Goal: Transaction & Acquisition: Purchase product/service

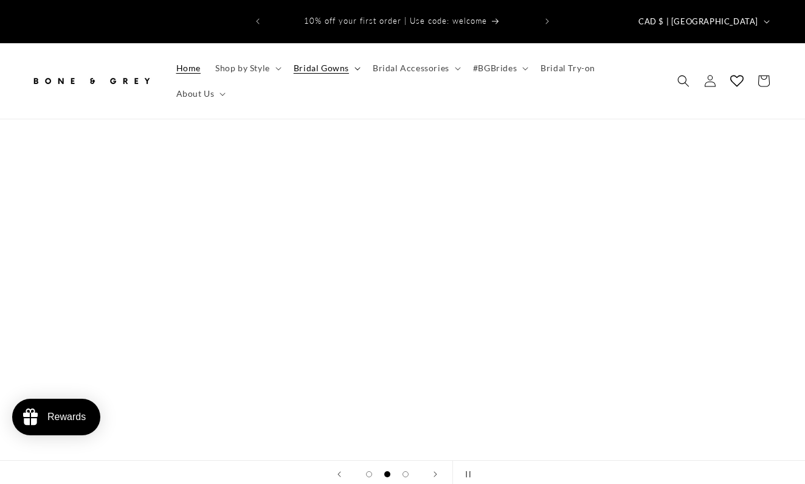
click at [322, 63] on span "Bridal Gowns" at bounding box center [321, 68] width 55 height 11
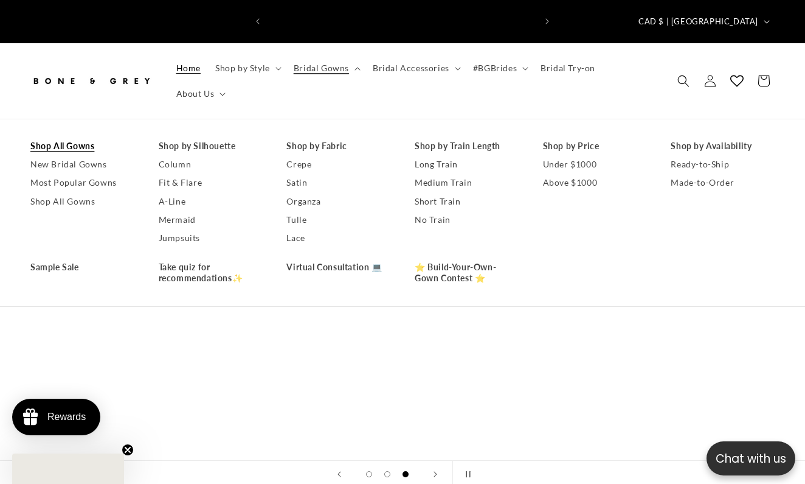
scroll to position [0, 268]
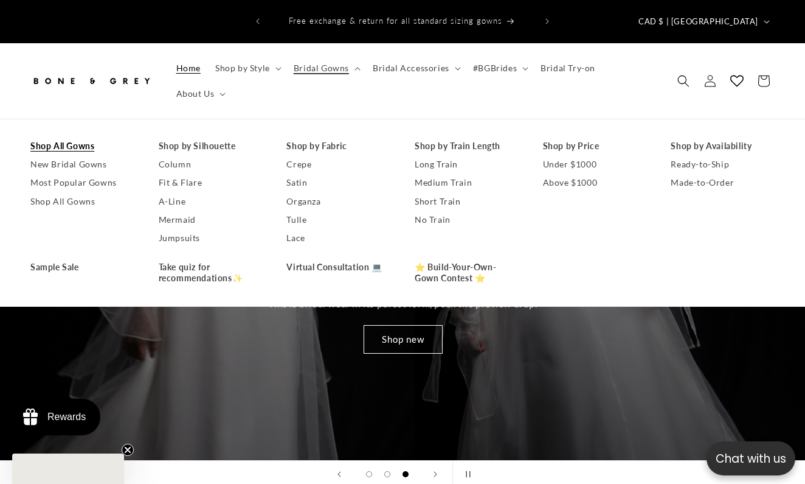
click at [68, 137] on link "Shop All Gowns" at bounding box center [82, 146] width 104 height 18
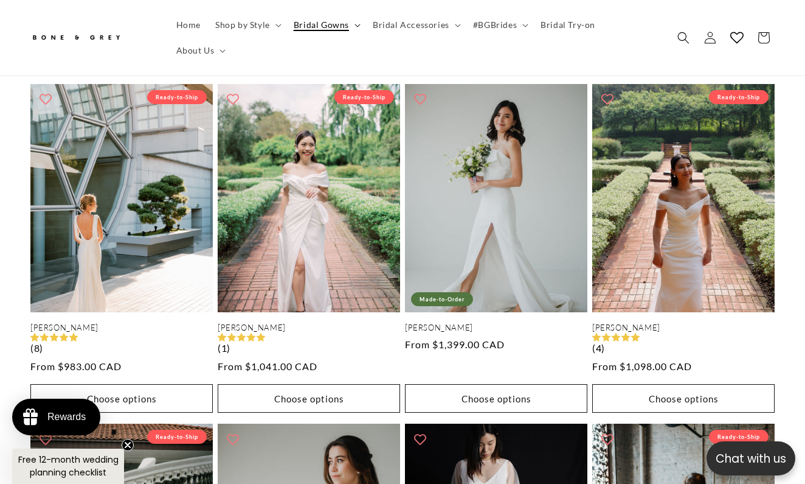
click at [355, 27] on icon at bounding box center [358, 26] width 6 height 4
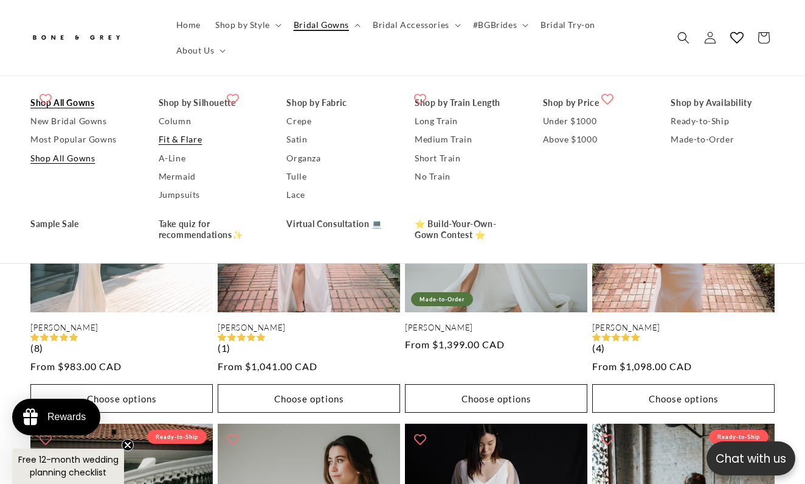
click at [197, 144] on link "Fit & Flare" at bounding box center [211, 140] width 104 height 18
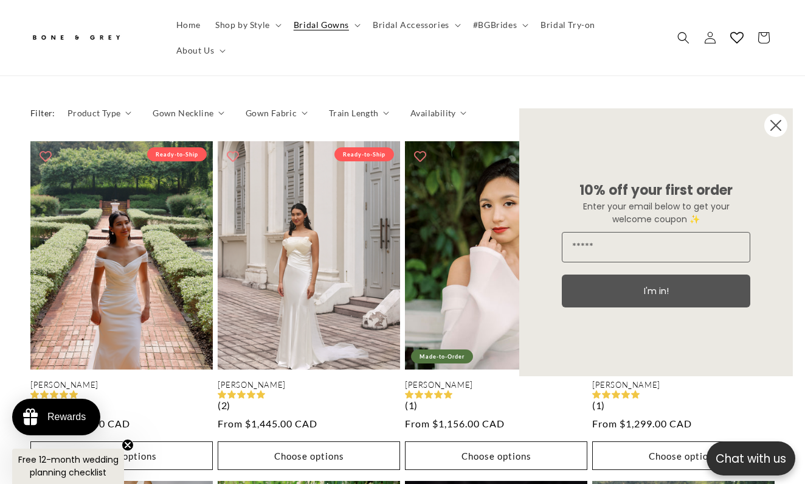
scroll to position [0, 268]
click at [772, 118] on circle "Close dialog" at bounding box center [776, 125] width 23 height 23
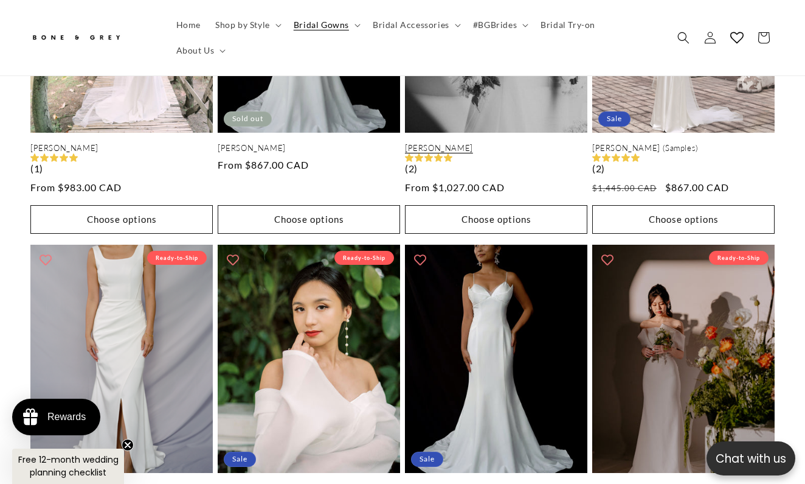
scroll to position [1191, 0]
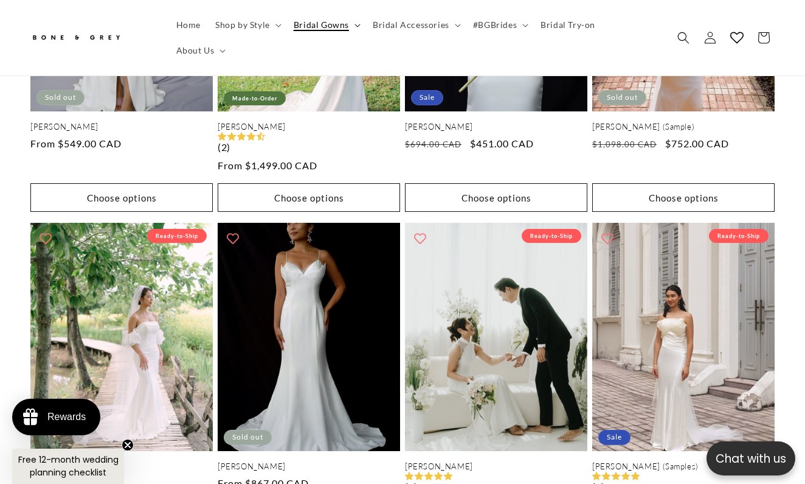
click at [339, 29] on span "Bridal Gowns" at bounding box center [321, 24] width 55 height 11
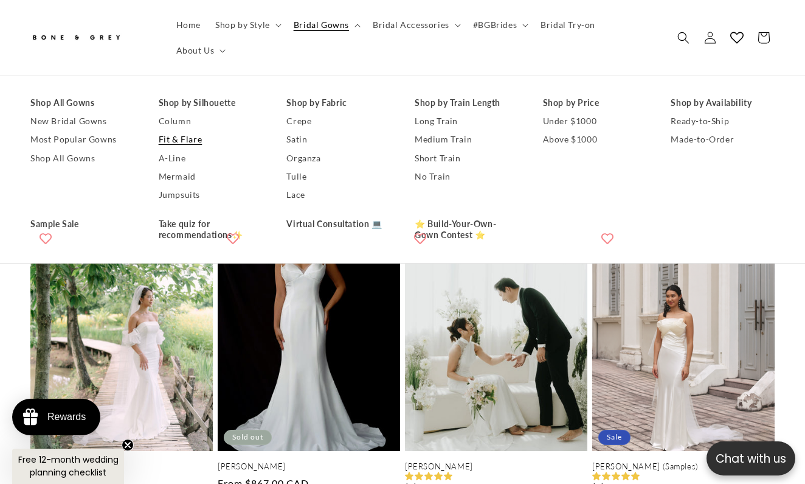
scroll to position [0, 268]
click at [199, 238] on link "Take quiz for recommendations✨" at bounding box center [211, 229] width 104 height 29
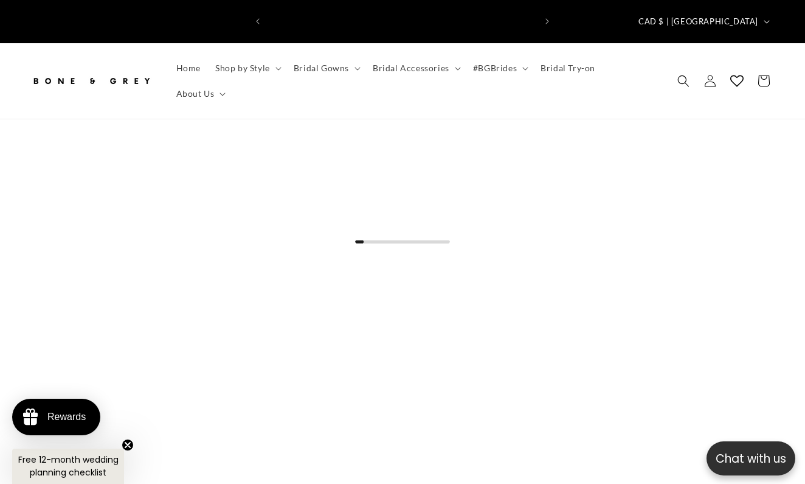
scroll to position [0, 268]
click at [356, 67] on icon at bounding box center [357, 68] width 5 height 3
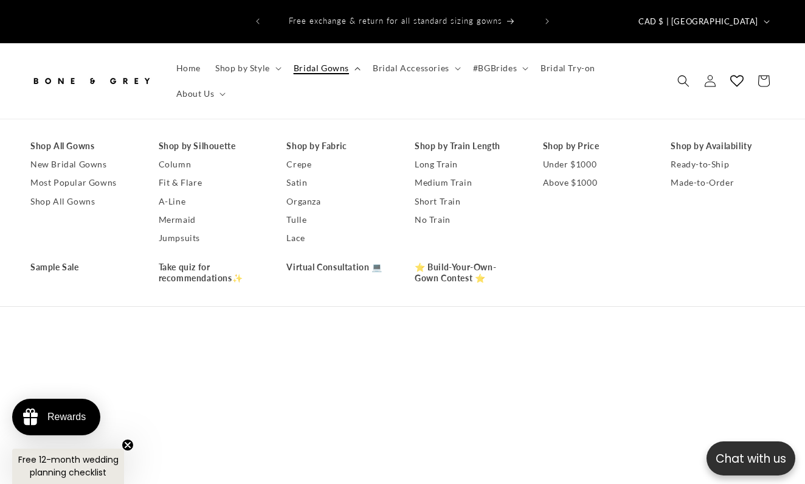
click at [356, 67] on icon at bounding box center [358, 69] width 6 height 4
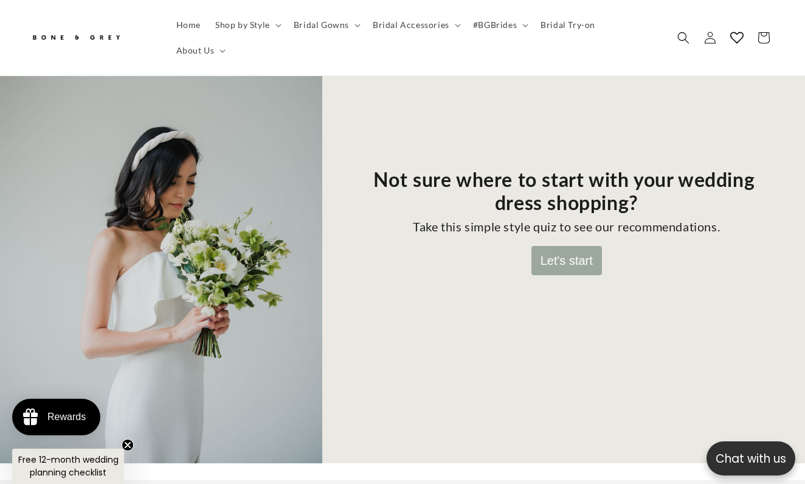
scroll to position [142, 0]
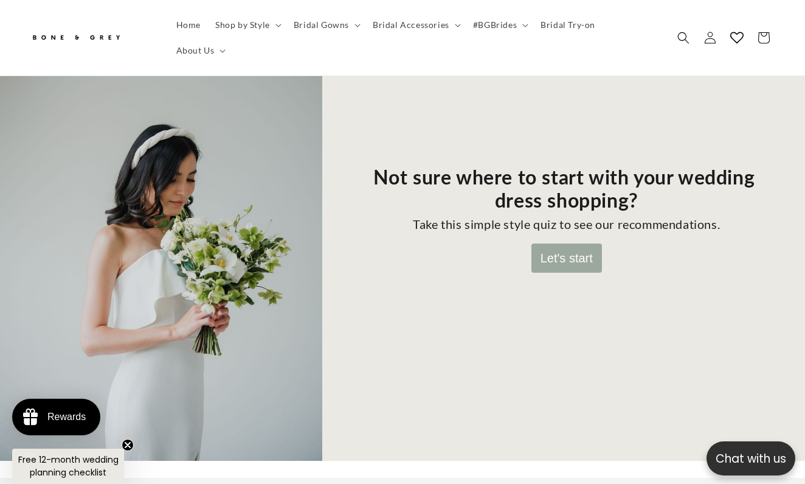
click at [571, 243] on button "Let's start" at bounding box center [567, 257] width 71 height 29
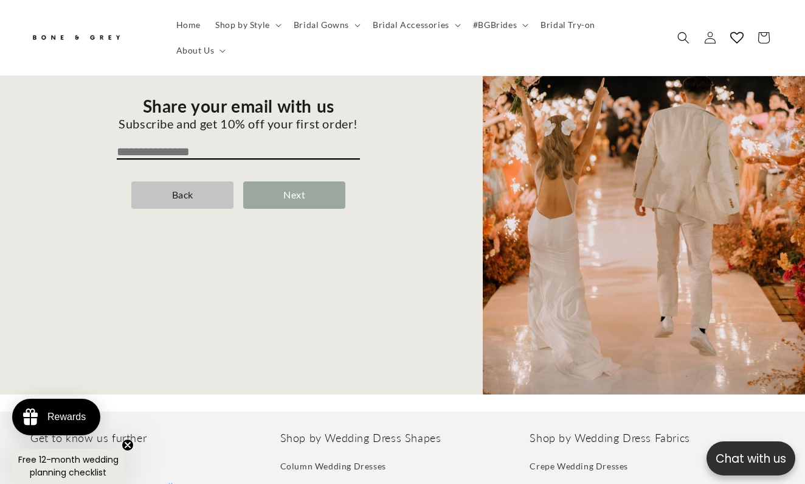
scroll to position [204, 0]
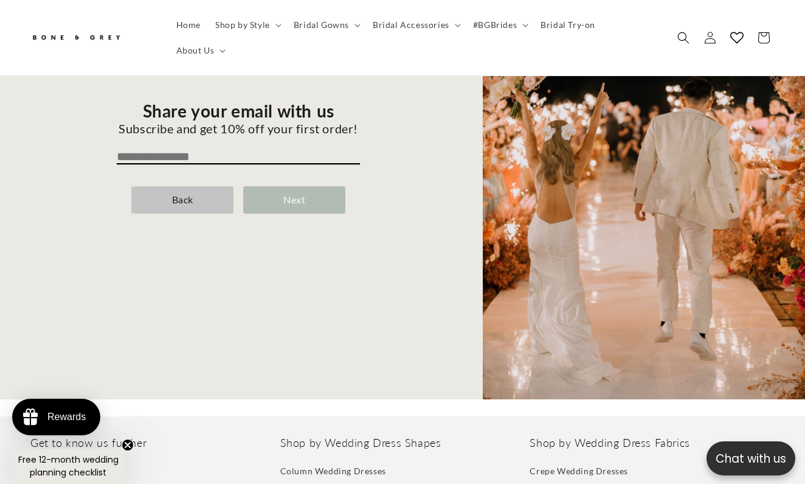
click at [265, 188] on div "Next" at bounding box center [294, 199] width 102 height 27
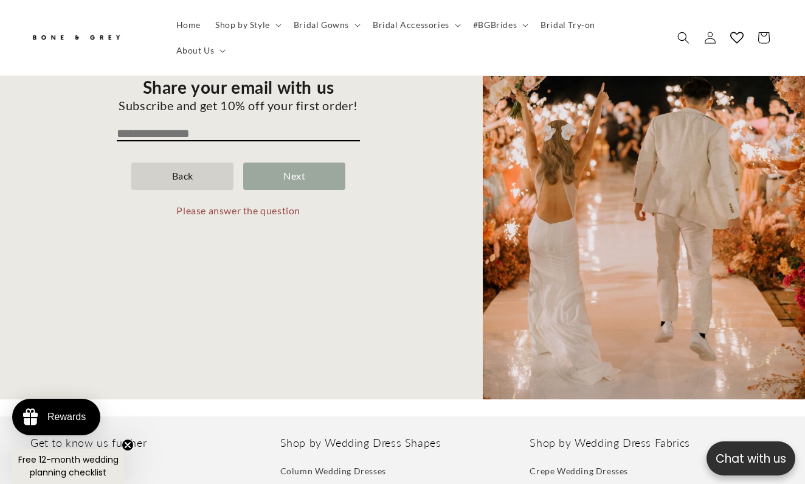
click at [216, 165] on div "Back" at bounding box center [182, 175] width 102 height 27
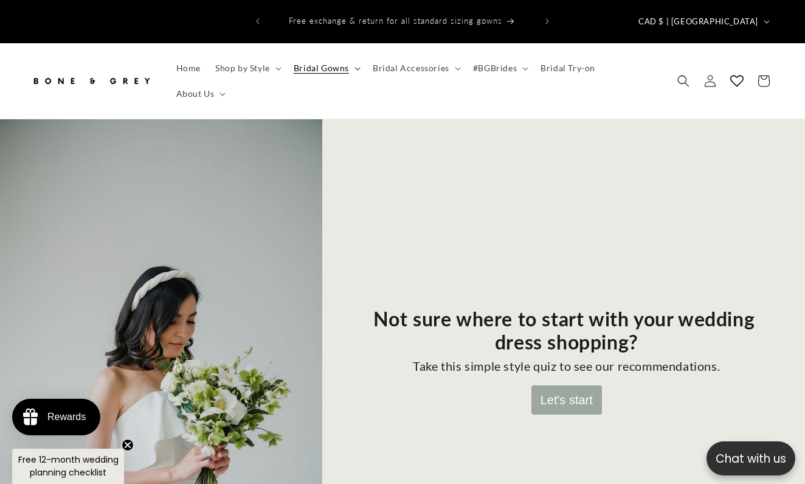
scroll to position [0, 0]
click at [350, 55] on summary "Bridal Gowns" at bounding box center [326, 68] width 79 height 26
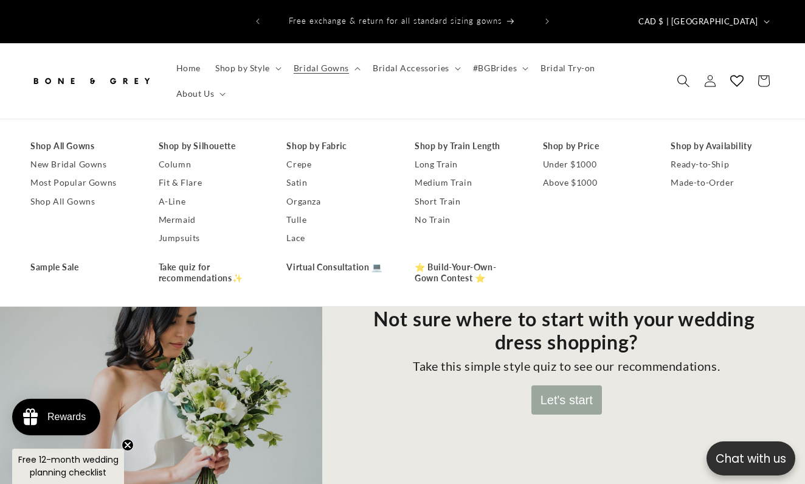
click at [683, 74] on icon "Search" at bounding box center [683, 80] width 13 height 13
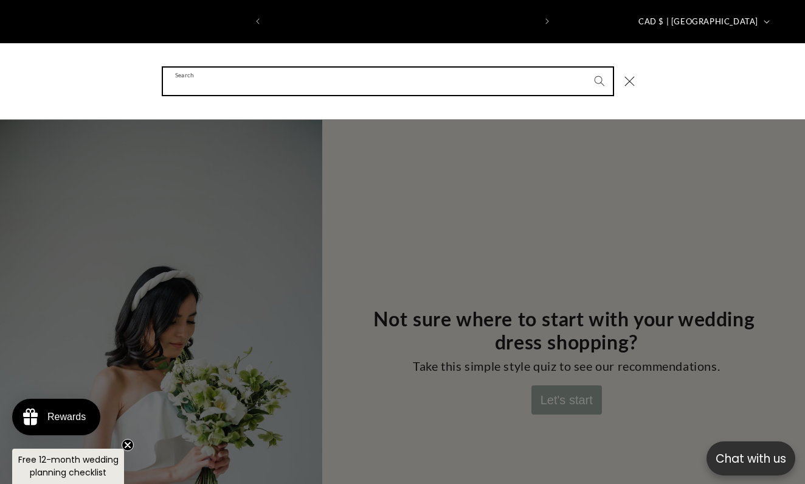
scroll to position [0, 535]
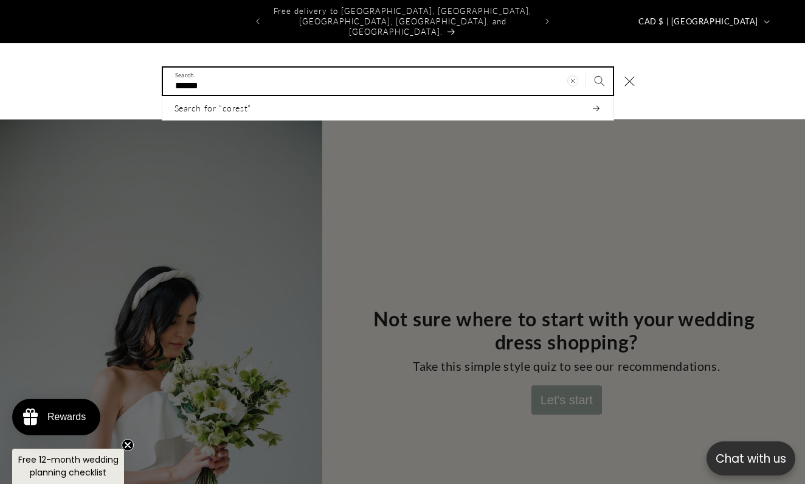
type input "******"
click at [599, 68] on button "Search" at bounding box center [599, 81] width 27 height 27
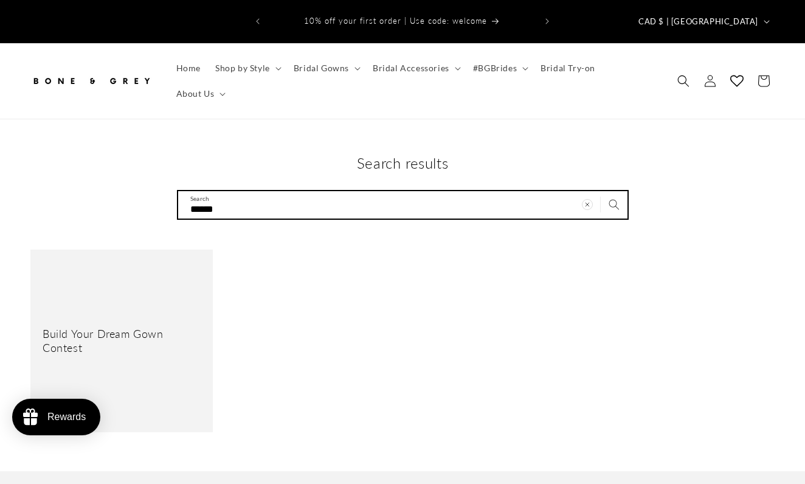
click at [250, 191] on input "******" at bounding box center [403, 204] width 450 height 27
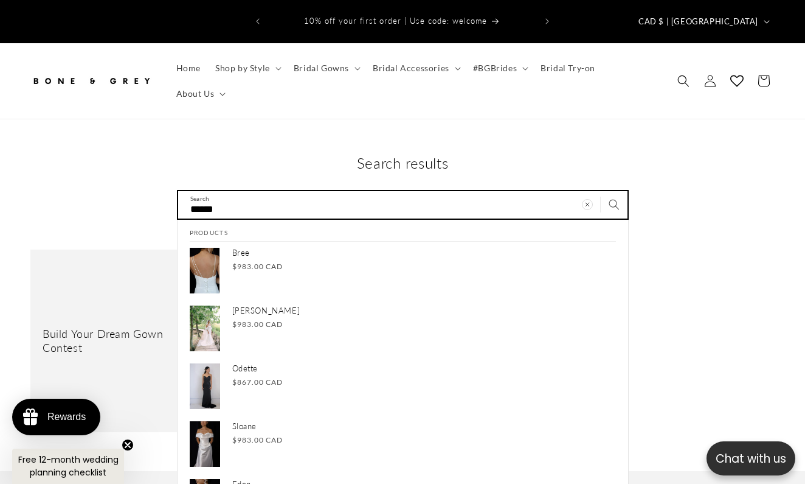
type input "******"
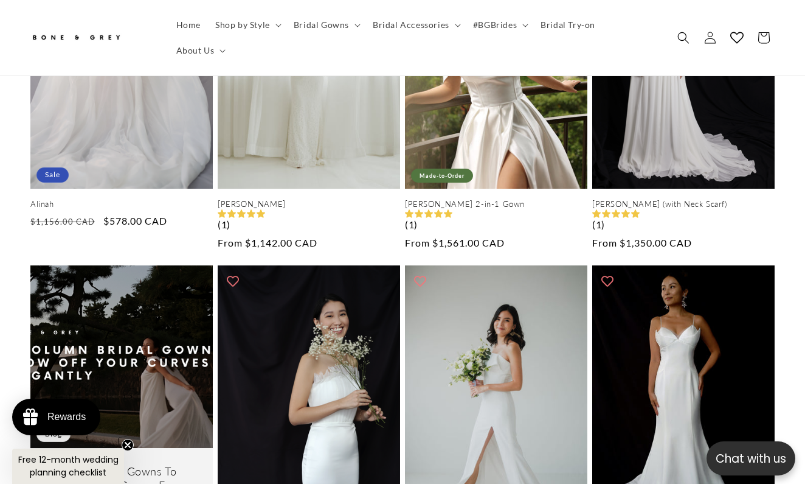
scroll to position [254, 0]
